Goal: Obtain resource: Download file/media

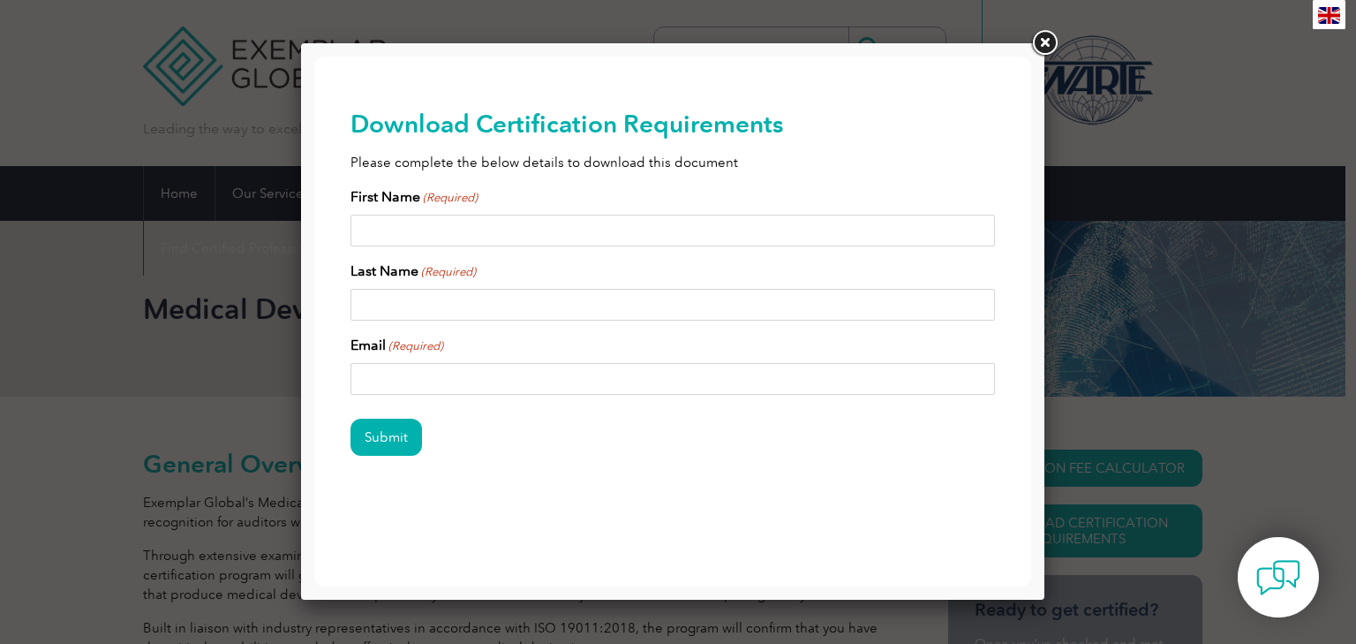
click at [1047, 37] on link at bounding box center [1045, 43] width 32 height 32
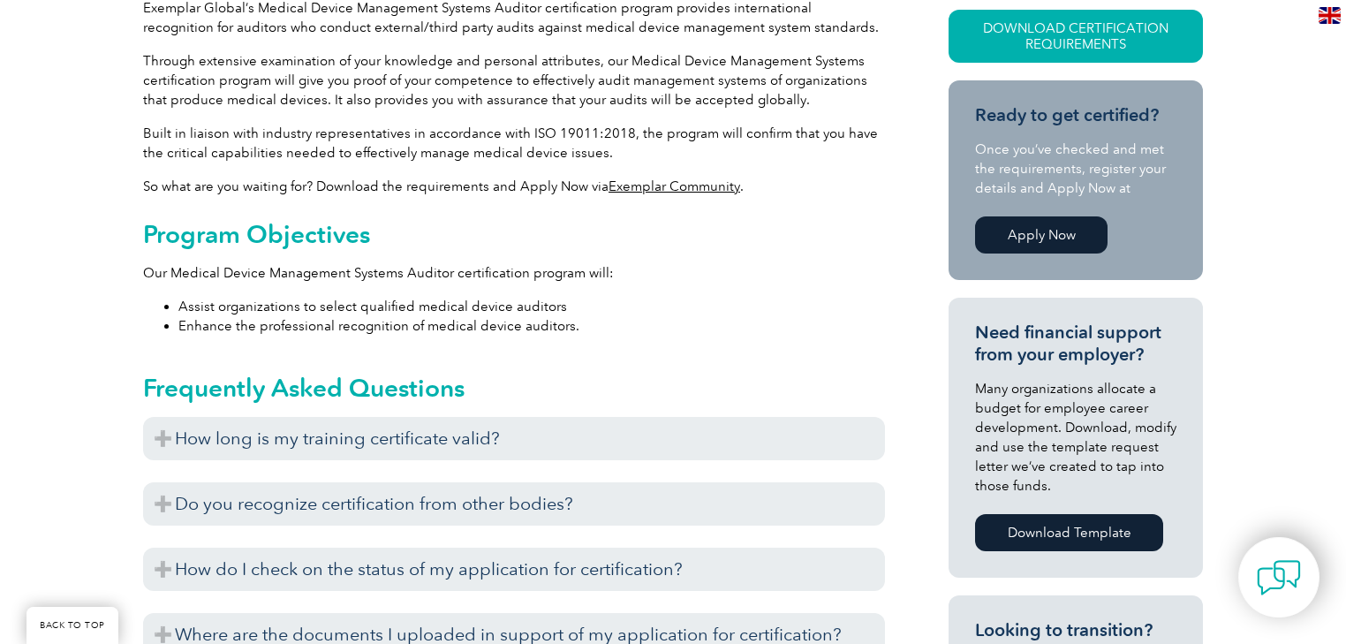
scroll to position [353, 0]
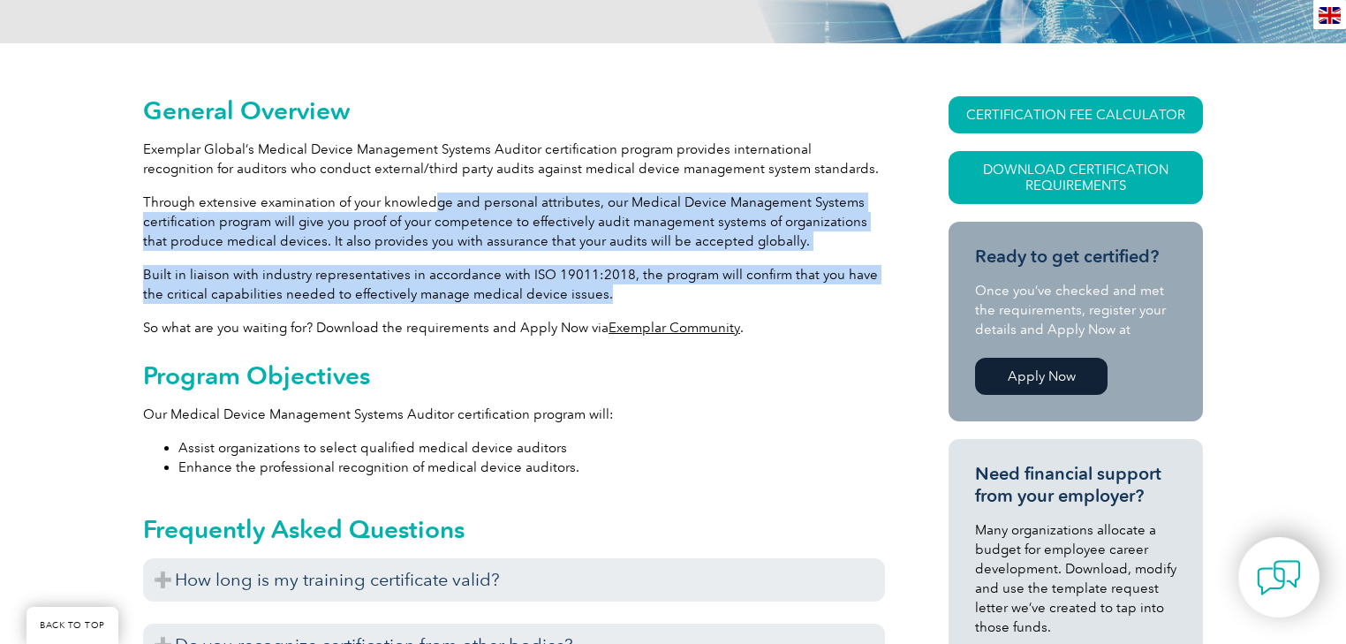
drag, startPoint x: 431, startPoint y: 209, endPoint x: 600, endPoint y: 290, distance: 187.6
click at [600, 290] on p "Built in liaison with industry representatives in accordance with ISO 19011:201…" at bounding box center [514, 284] width 742 height 39
drag, startPoint x: 600, startPoint y: 290, endPoint x: 473, endPoint y: 208, distance: 150.6
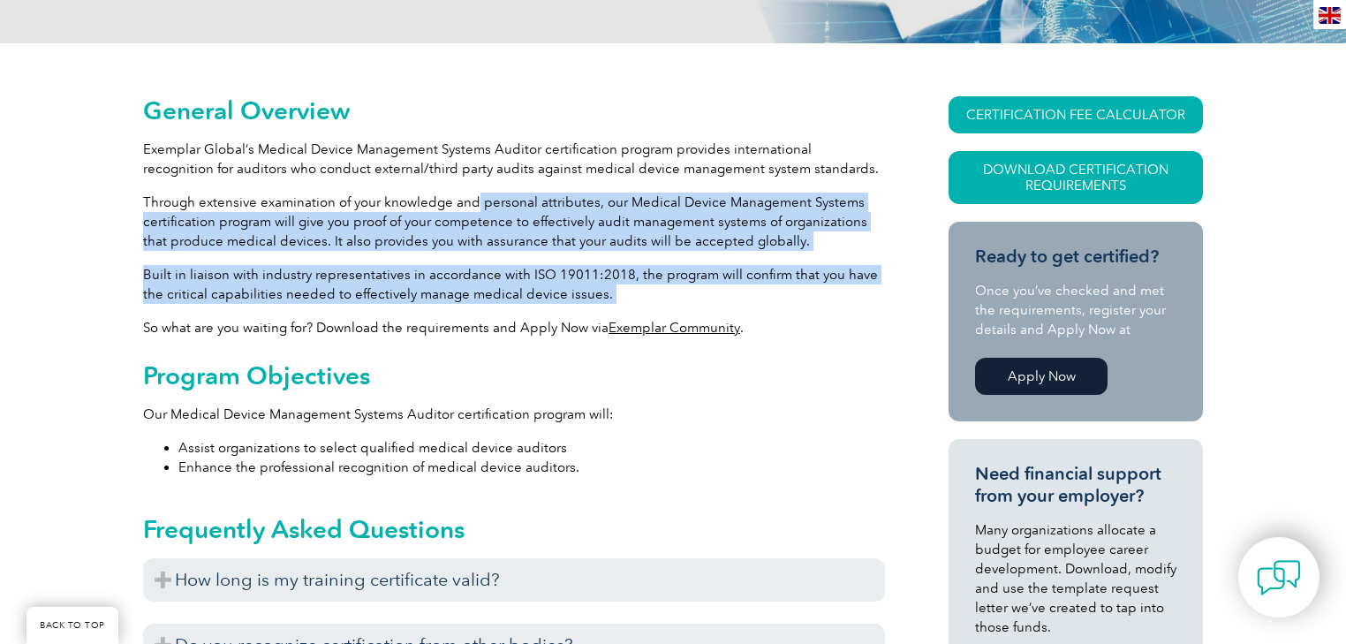
click at [473, 208] on p "Through extensive examination of your knowledge and personal attributes, our Me…" at bounding box center [514, 222] width 742 height 58
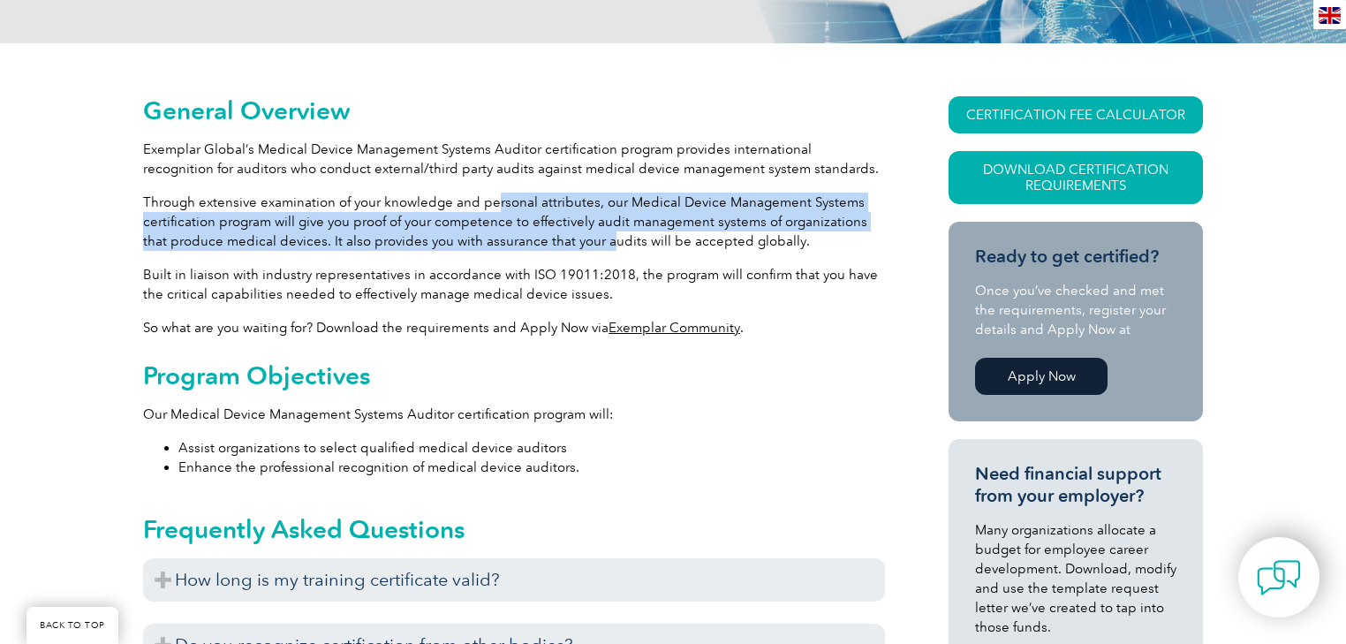
drag, startPoint x: 494, startPoint y: 187, endPoint x: 577, endPoint y: 238, distance: 97.1
click at [577, 238] on p "Through extensive examination of your knowledge and personal attributes, our Me…" at bounding box center [514, 222] width 742 height 58
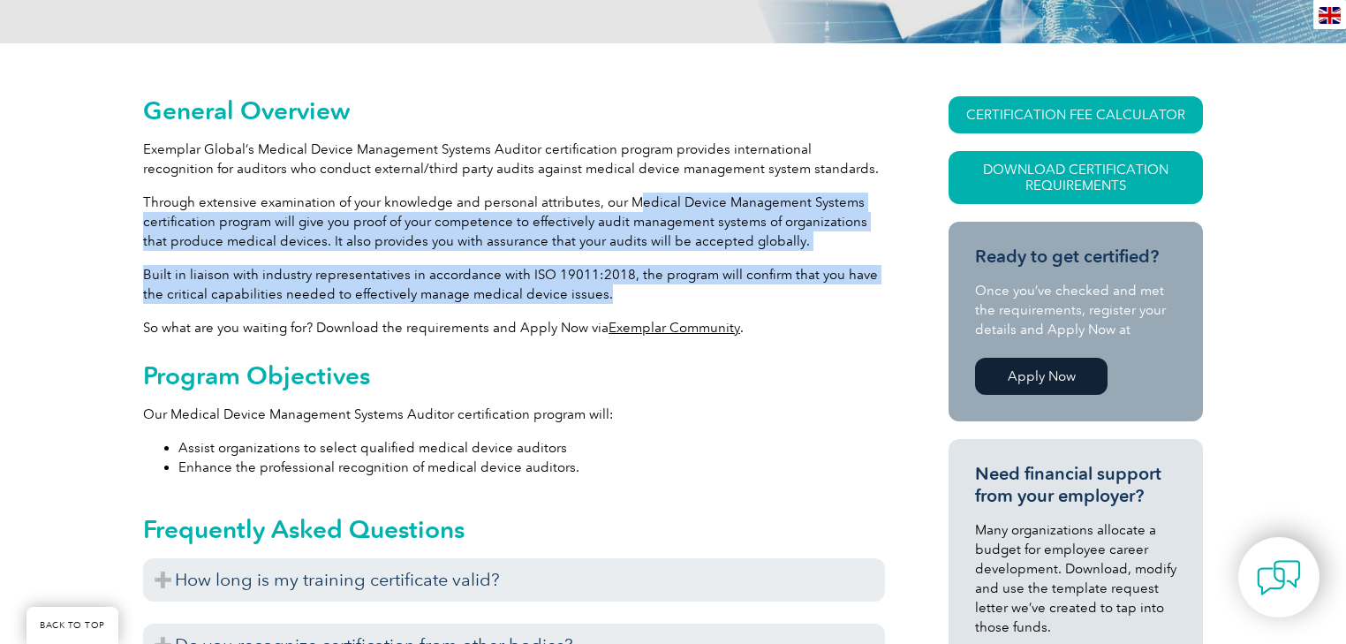
drag, startPoint x: 646, startPoint y: 291, endPoint x: 633, endPoint y: 209, distance: 83.2
click at [633, 209] on p "Through extensive examination of your knowledge and personal attributes, our Me…" at bounding box center [514, 222] width 742 height 58
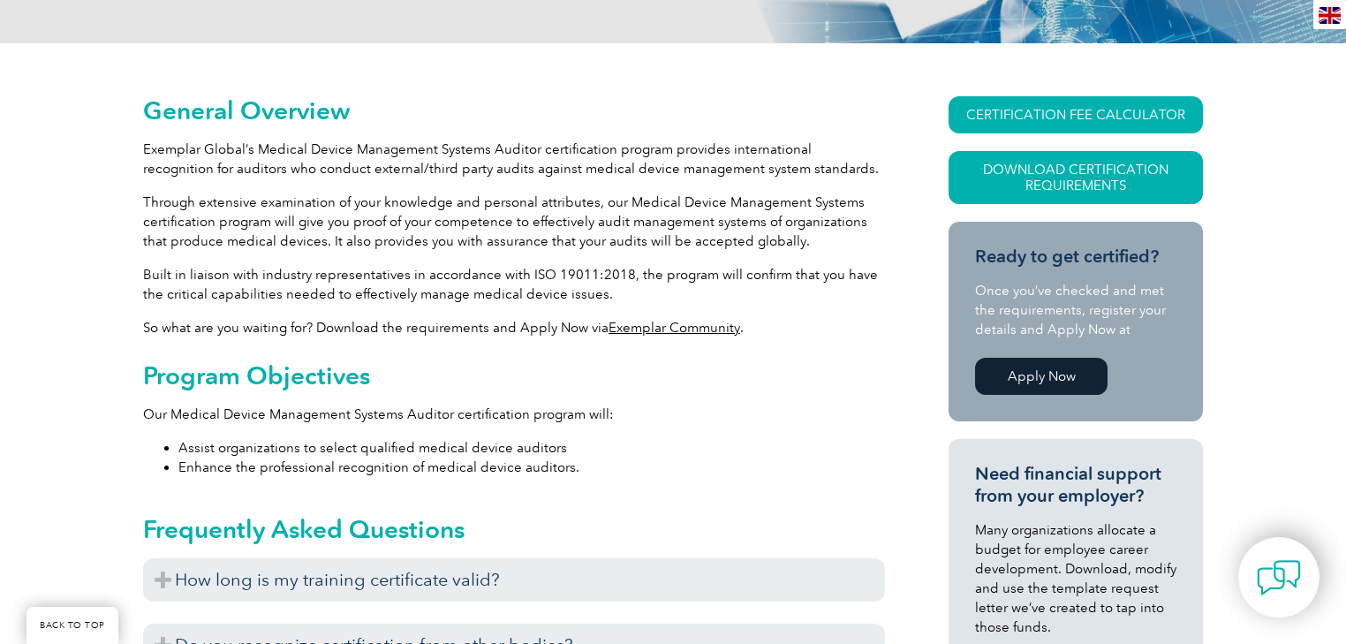
click at [834, 212] on p "Through extensive examination of your knowledge and personal attributes, our Me…" at bounding box center [514, 222] width 742 height 58
click at [1084, 178] on link "Download Certification Requirements" at bounding box center [1075, 177] width 254 height 53
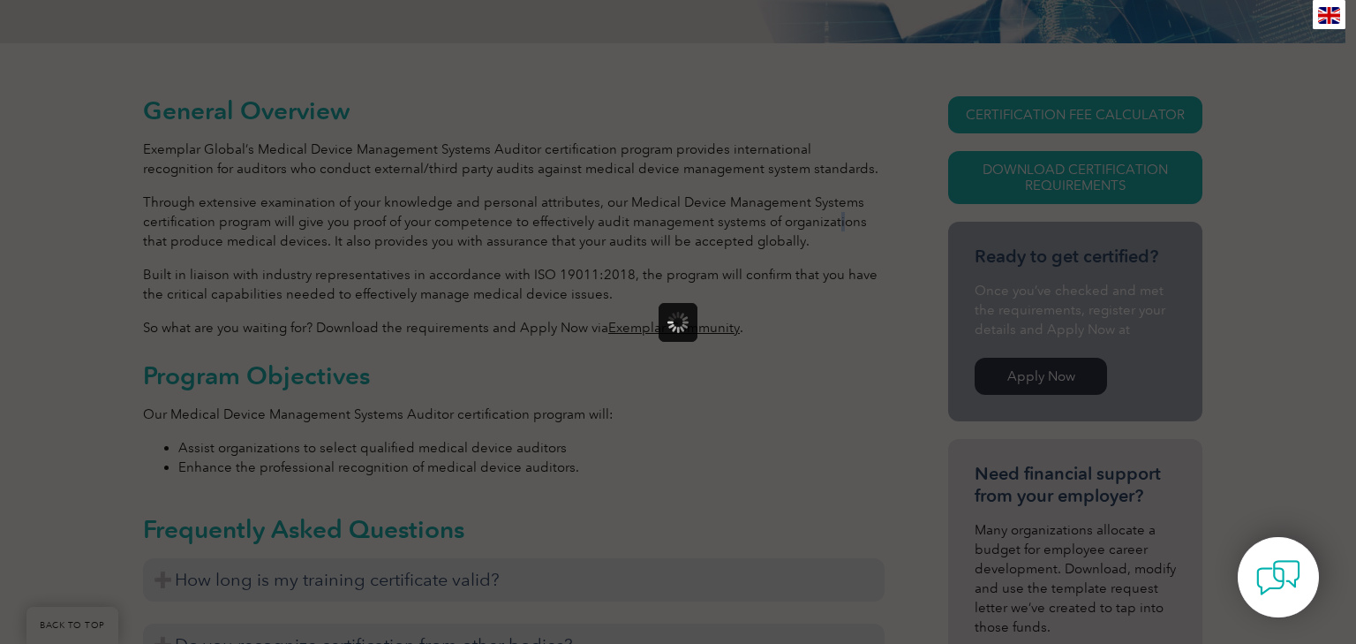
scroll to position [0, 0]
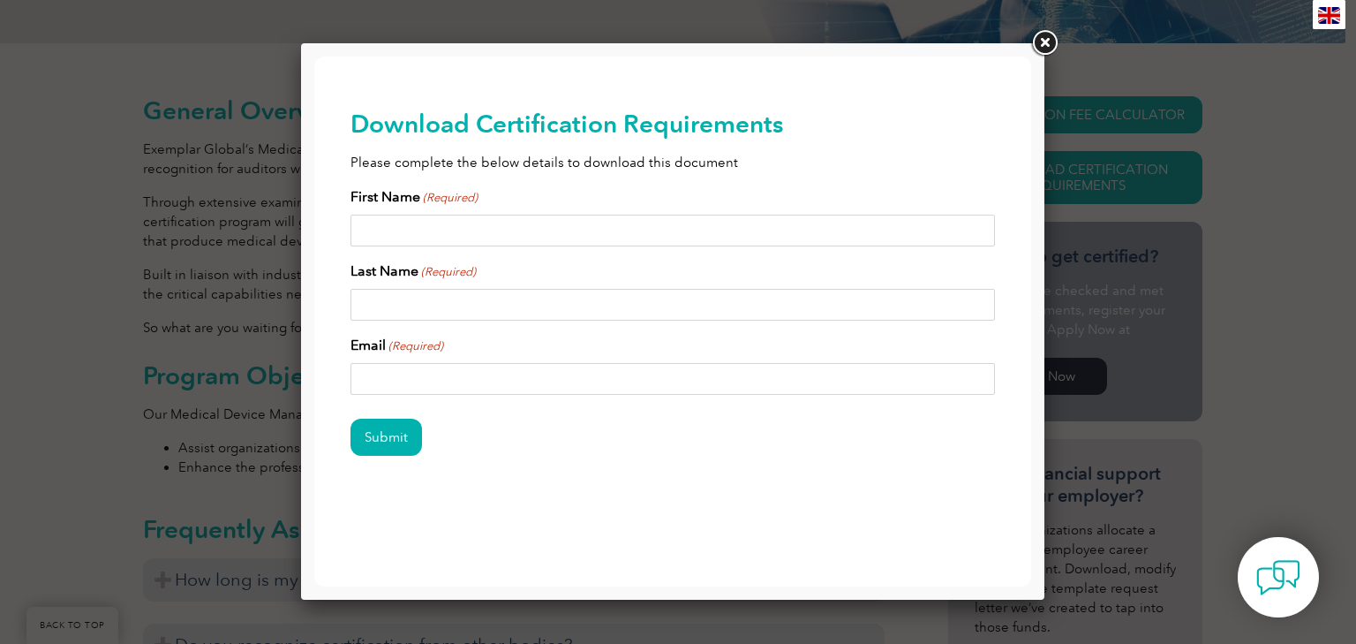
click at [416, 231] on input "First Name (Required)" at bounding box center [674, 231] width 646 height 32
type input "[PERSON_NAME]"
type input "[EMAIL_ADDRESS][DOMAIN_NAME]"
click at [392, 442] on input "Submit" at bounding box center [387, 437] width 72 height 37
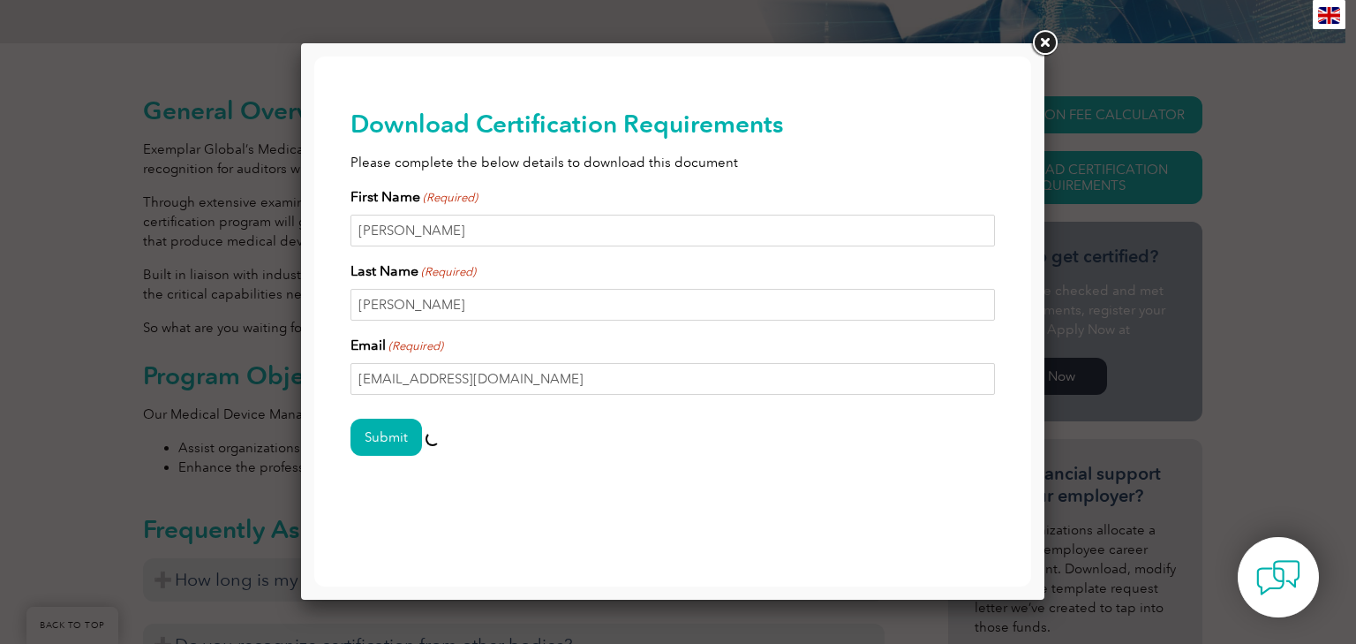
click at [1054, 48] on link at bounding box center [1045, 43] width 32 height 32
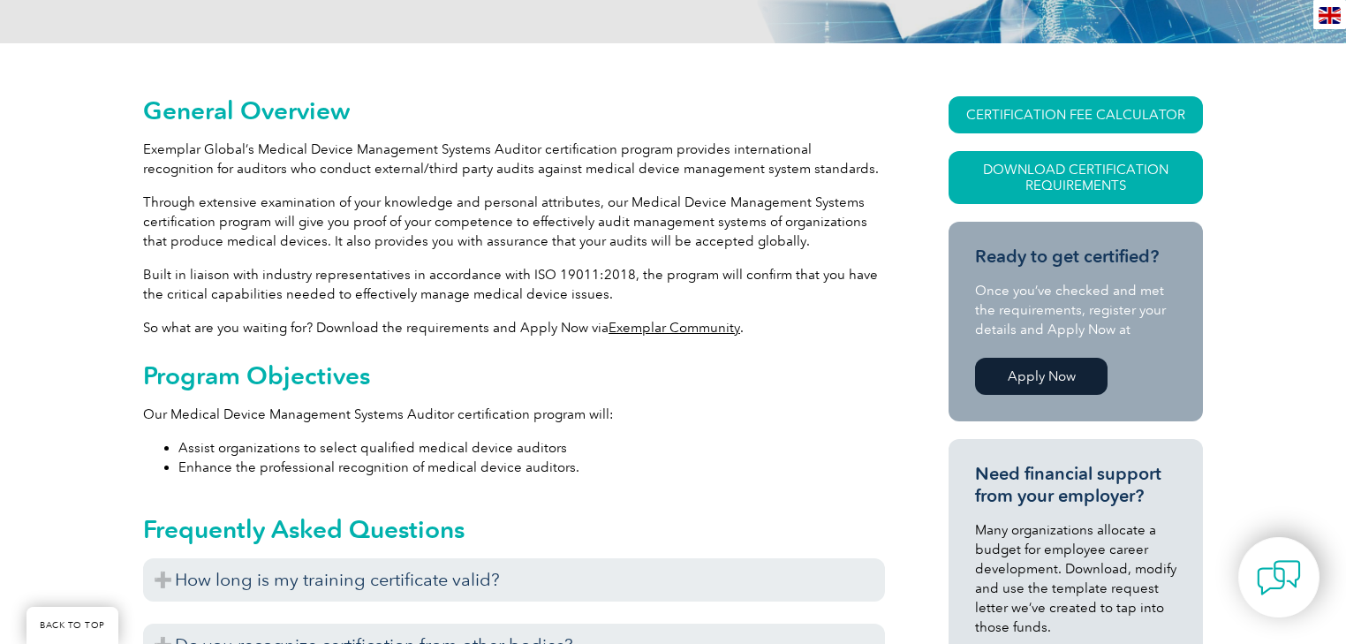
click at [509, 204] on p "Through extensive examination of your knowledge and personal attributes, our Me…" at bounding box center [514, 222] width 742 height 58
click at [1043, 194] on link "Download Certification Requirements" at bounding box center [1075, 177] width 254 height 53
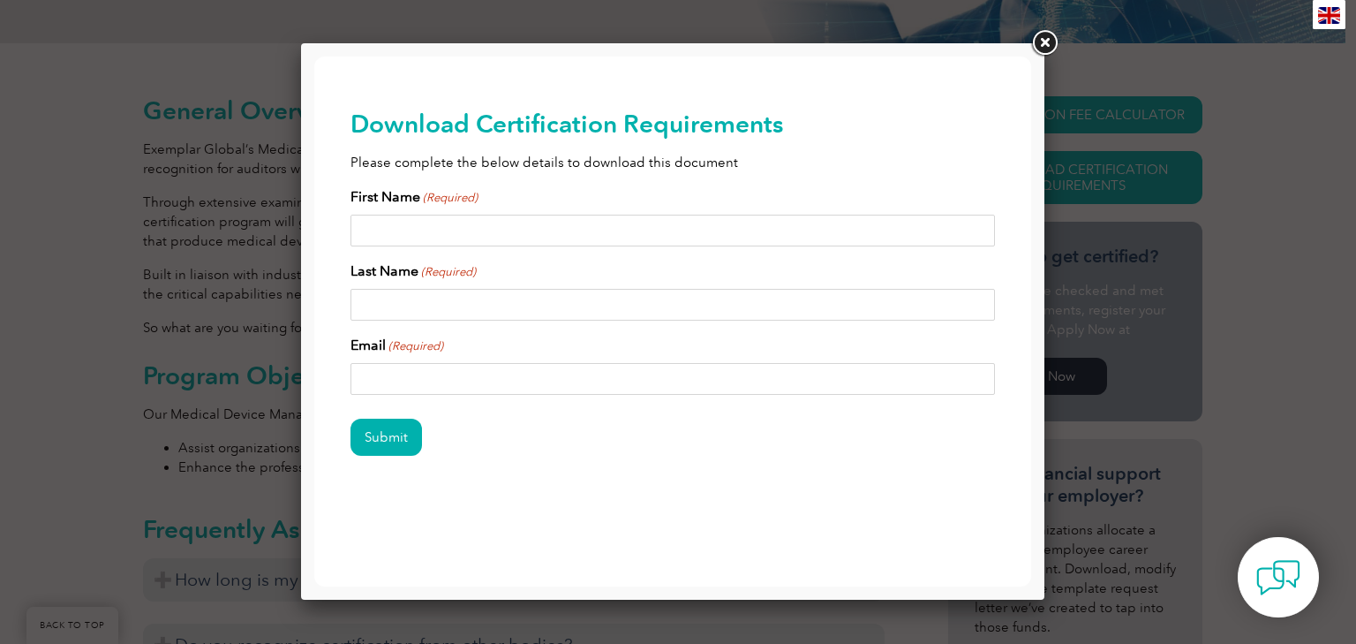
drag, startPoint x: 390, startPoint y: 214, endPoint x: 405, endPoint y: 223, distance: 17.4
click at [391, 215] on input "First Name (Required)" at bounding box center [674, 231] width 646 height 32
type input "[PERSON_NAME]"
type input "[EMAIL_ADDRESS][DOMAIN_NAME]"
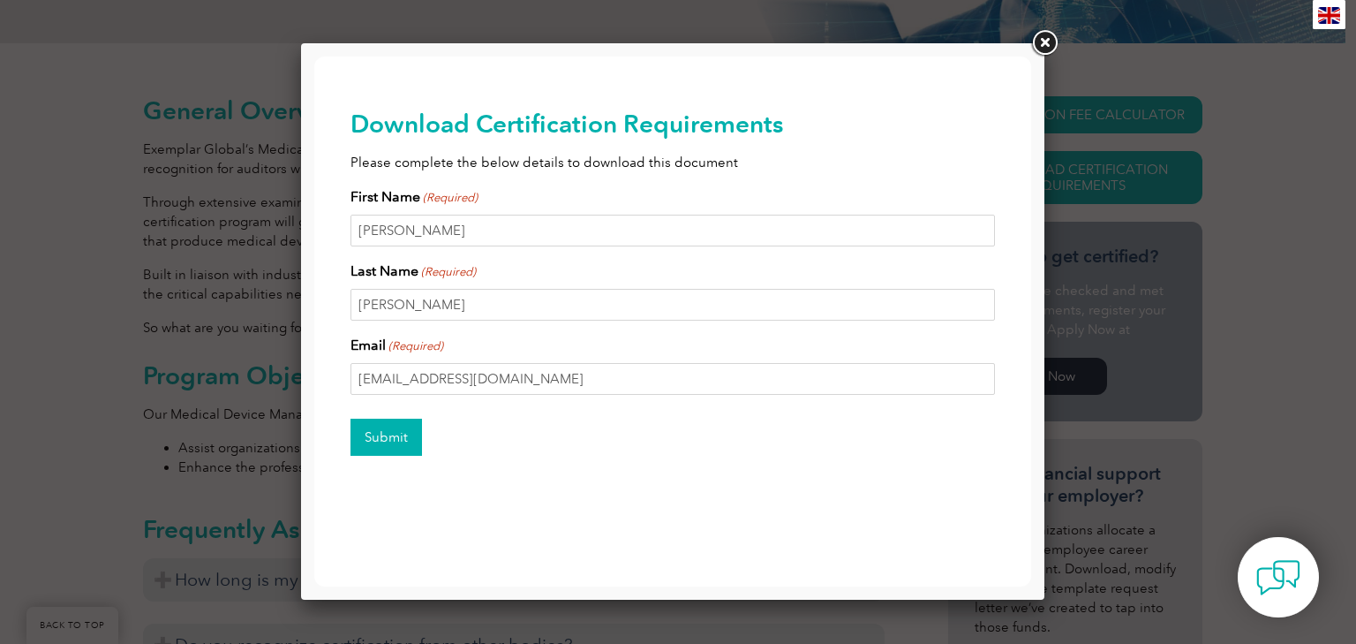
click at [385, 438] on input "Submit" at bounding box center [387, 437] width 72 height 37
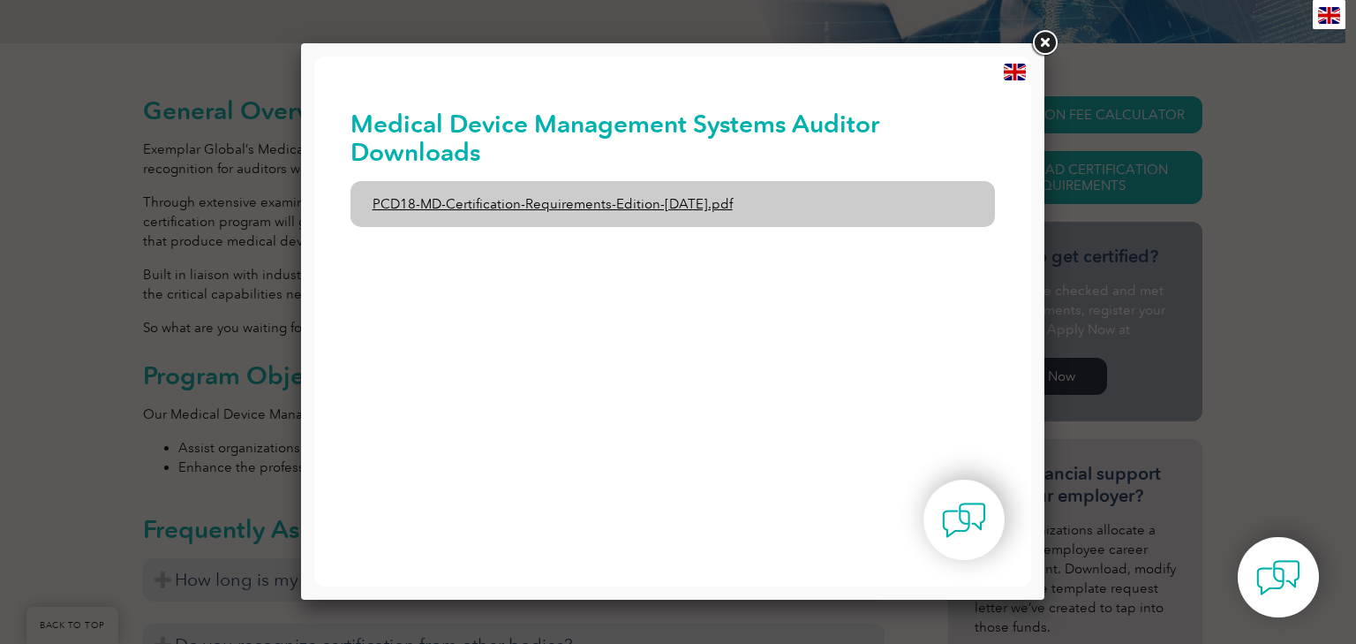
click at [555, 207] on link "PCD18-MD-Certification-Requirements-Edition-[DATE].pdf" at bounding box center [674, 204] width 646 height 46
